Goal: Find specific page/section: Find specific page/section

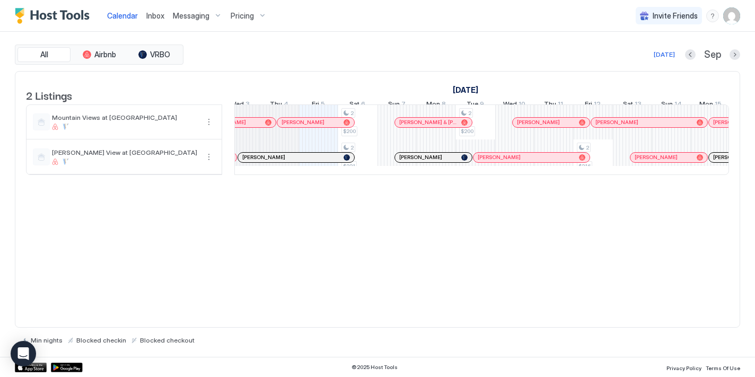
scroll to position [0, 518]
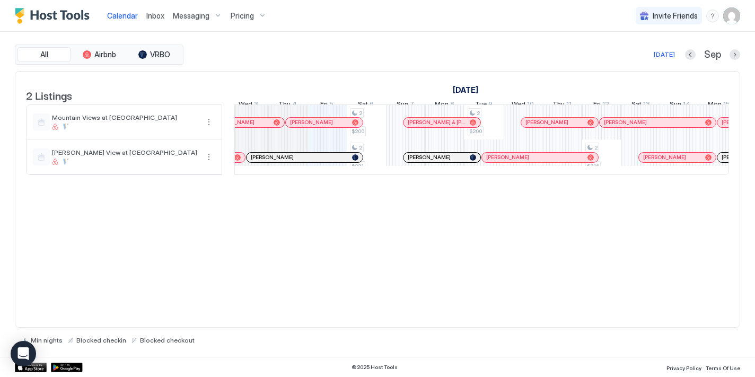
click at [405, 161] on div "[PERSON_NAME]" at bounding box center [441, 157] width 77 height 7
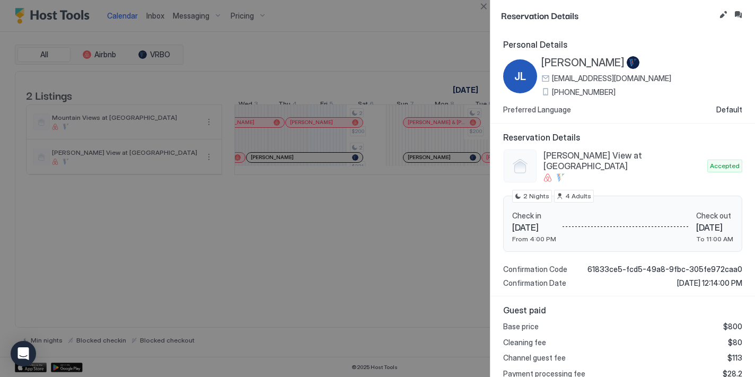
click at [393, 196] on div at bounding box center [377, 188] width 755 height 377
click at [477, 14] on div at bounding box center [377, 188] width 755 height 377
click at [482, 6] on button "Close" at bounding box center [483, 6] width 13 height 13
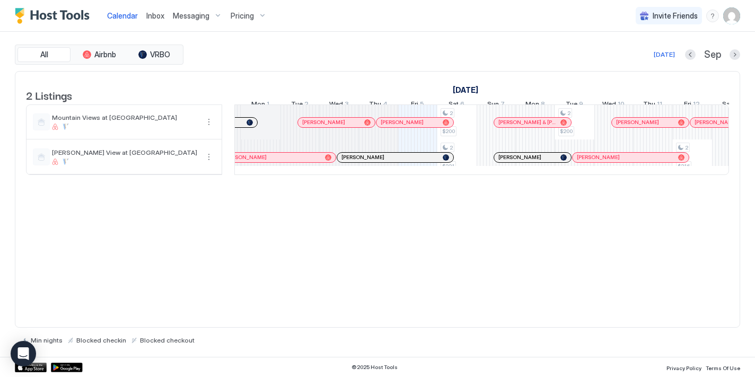
scroll to position [0, 347]
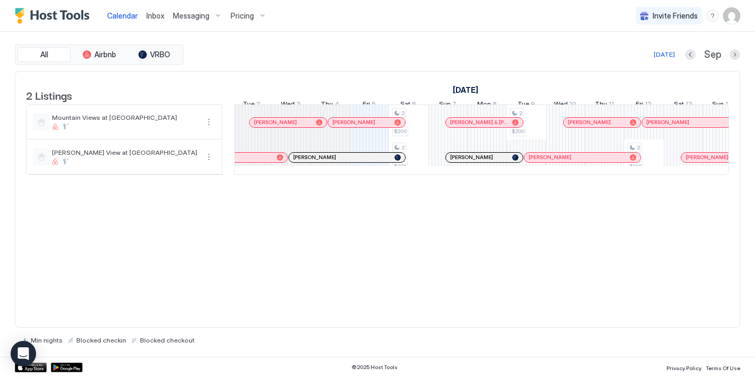
click at [450, 161] on span "[PERSON_NAME]" at bounding box center [471, 157] width 43 height 7
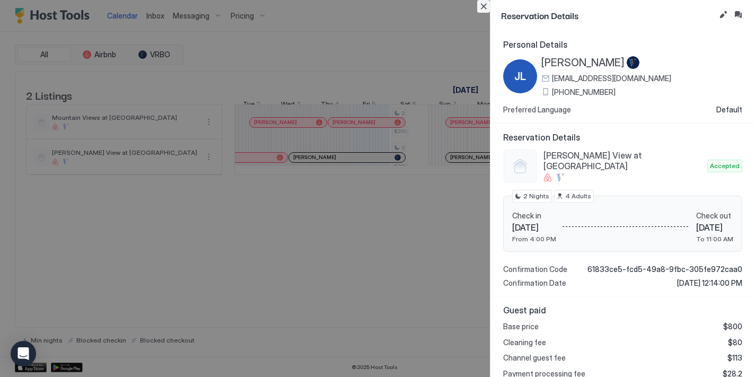
click at [487, 7] on button "Close" at bounding box center [483, 6] width 13 height 13
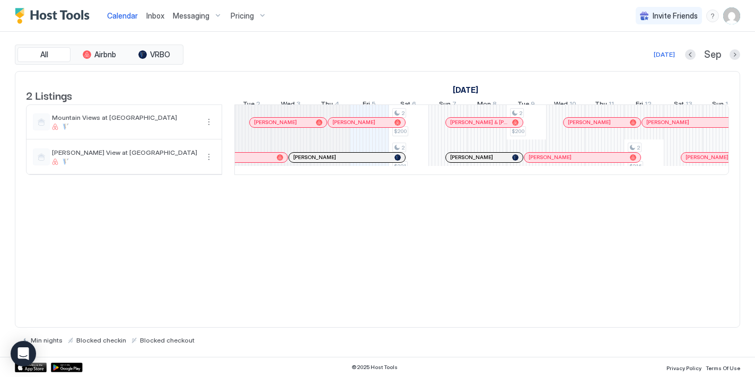
click at [530, 162] on div at bounding box center [530, 157] width 8 height 8
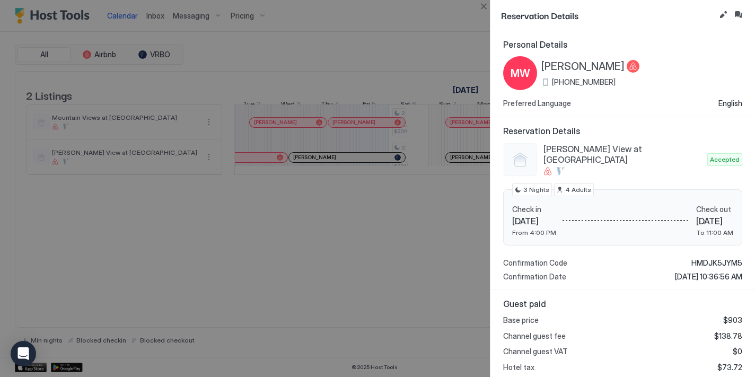
click at [459, 201] on div at bounding box center [377, 188] width 755 height 377
click at [462, 33] on div at bounding box center [377, 188] width 755 height 377
click at [484, 3] on button "Close" at bounding box center [483, 6] width 13 height 13
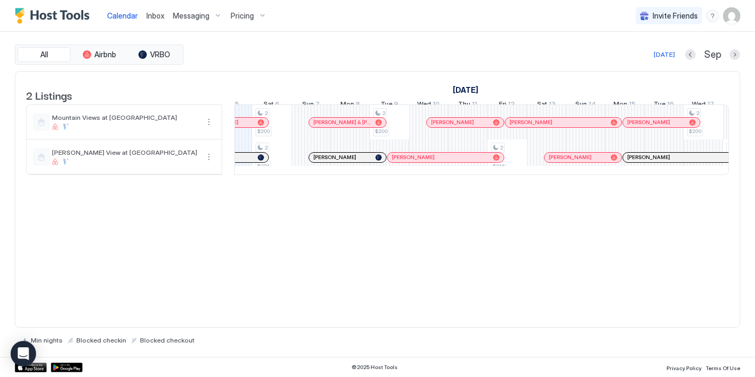
click at [549, 161] on span "[PERSON_NAME]" at bounding box center [570, 157] width 43 height 7
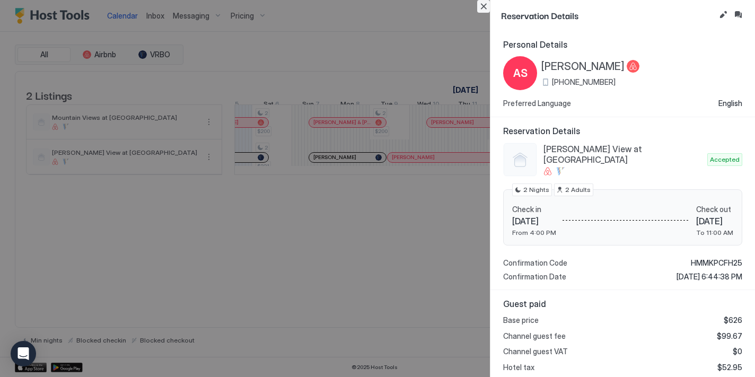
click at [488, 10] on button "Close" at bounding box center [483, 6] width 13 height 13
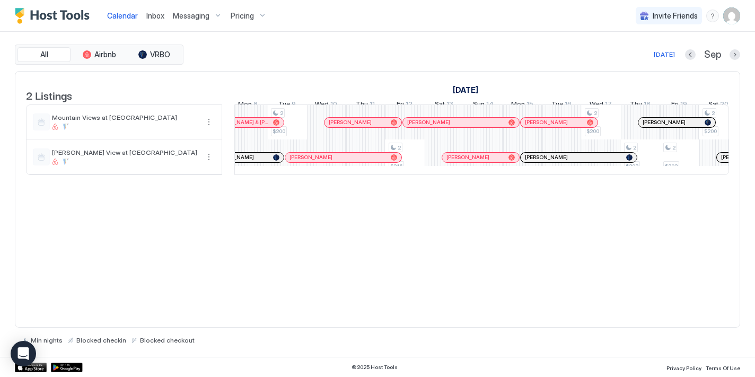
scroll to position [0, 712]
click at [525, 162] on div at bounding box center [525, 157] width 8 height 8
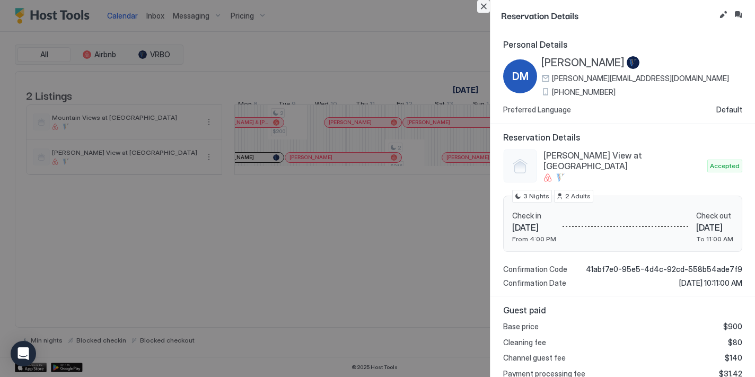
click at [486, 4] on button "Close" at bounding box center [483, 6] width 13 height 13
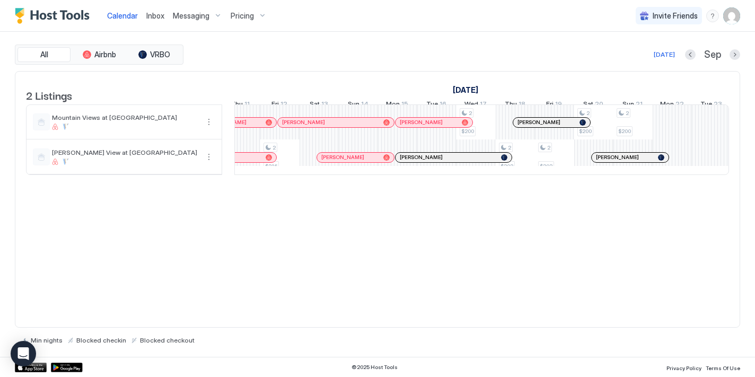
scroll to position [0, 858]
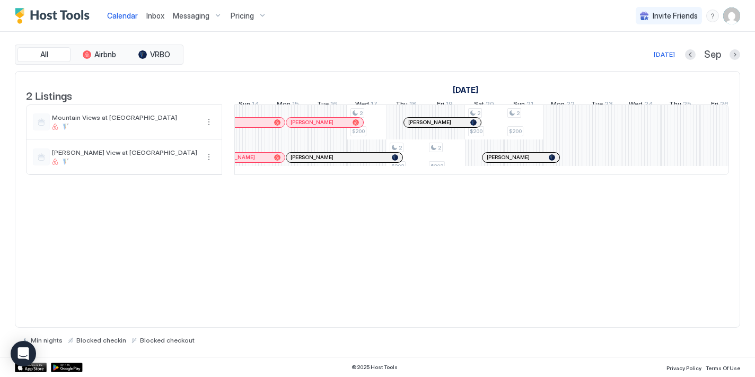
click at [487, 162] on div at bounding box center [487, 157] width 8 height 8
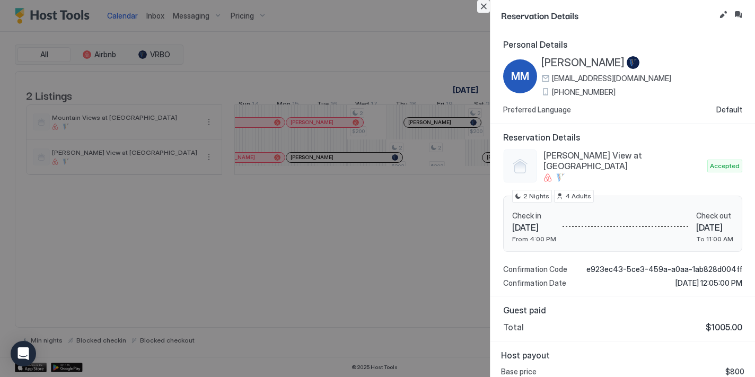
click at [484, 10] on button "Close" at bounding box center [483, 6] width 13 height 13
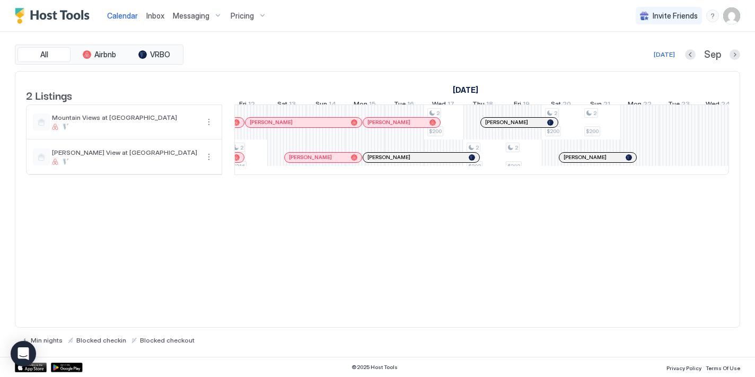
click at [561, 161] on div "[PERSON_NAME]" at bounding box center [597, 157] width 77 height 7
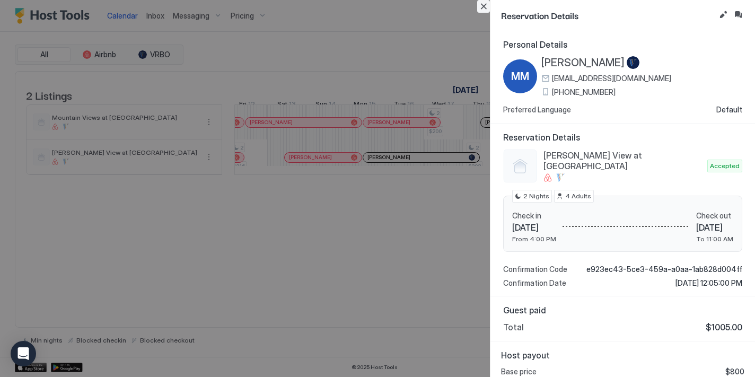
click at [485, 2] on button "Close" at bounding box center [483, 6] width 13 height 13
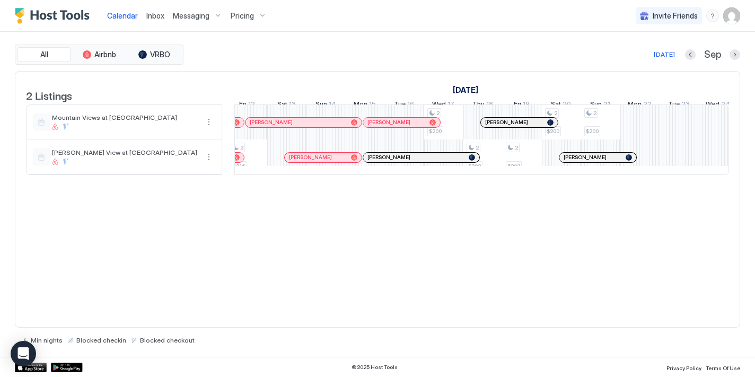
click at [370, 162] on div at bounding box center [370, 157] width 8 height 8
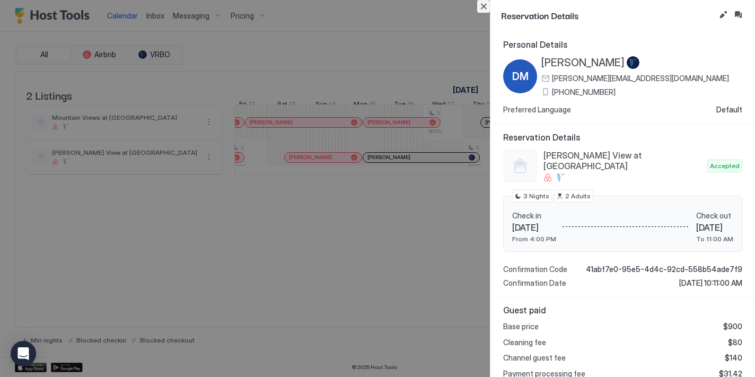
click at [487, 10] on button "Close" at bounding box center [483, 6] width 13 height 13
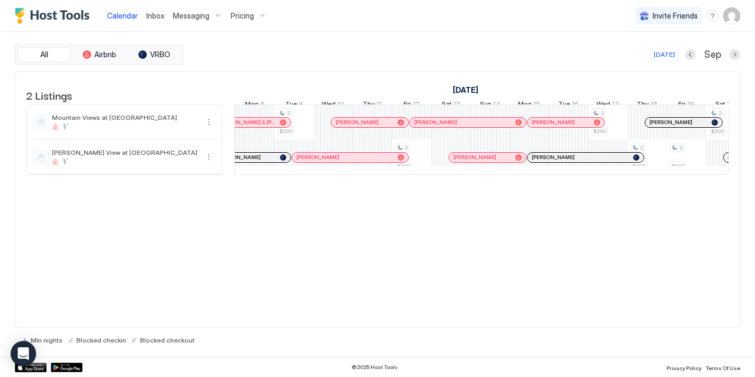
scroll to position [0, 687]
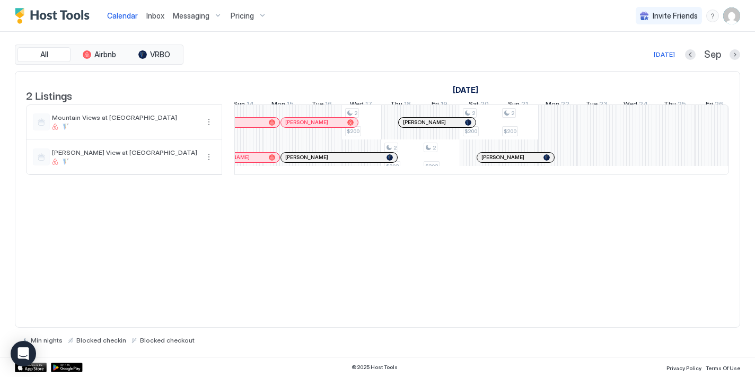
click at [288, 162] on div "[PERSON_NAME]" at bounding box center [339, 158] width 116 height 10
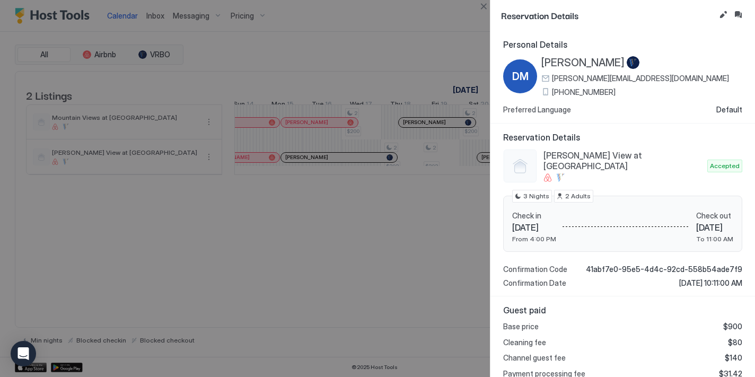
click at [320, 207] on div at bounding box center [377, 188] width 755 height 377
click at [481, 6] on button "Close" at bounding box center [483, 6] width 13 height 13
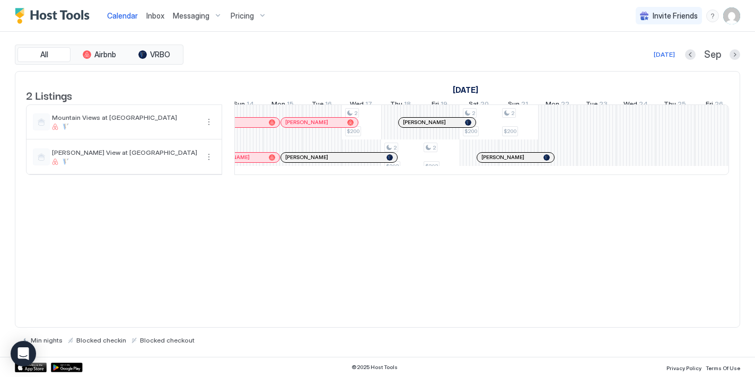
click at [485, 161] on span "[PERSON_NAME]" at bounding box center [502, 157] width 43 height 7
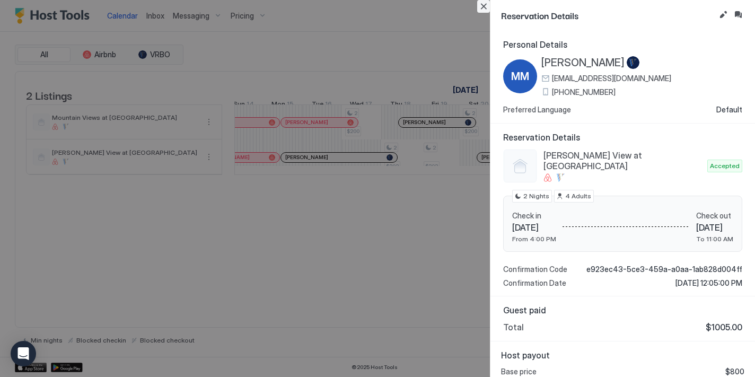
click at [483, 5] on button "Close" at bounding box center [483, 6] width 13 height 13
